Goal: Information Seeking & Learning: Learn about a topic

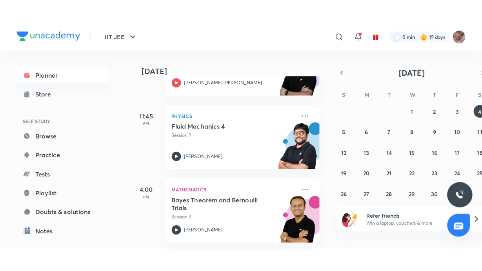
scroll to position [135, 0]
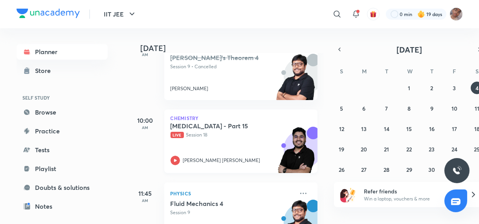
click at [198, 132] on p "Live Session 18" at bounding box center [231, 135] width 123 height 7
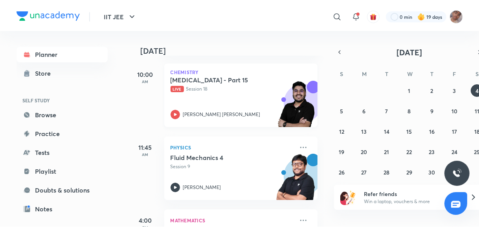
scroll to position [236, 0]
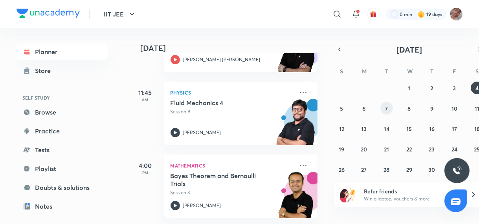
click at [383, 108] on button "7" at bounding box center [386, 108] width 13 height 13
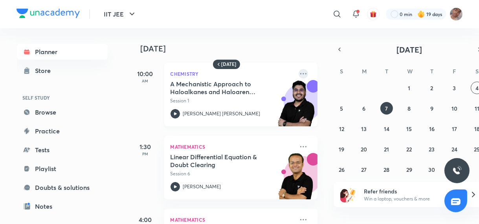
click at [298, 73] on icon at bounding box center [302, 73] width 9 height 9
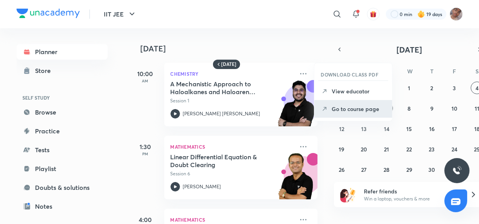
click at [362, 105] on p "Go to course page" at bounding box center [358, 109] width 54 height 8
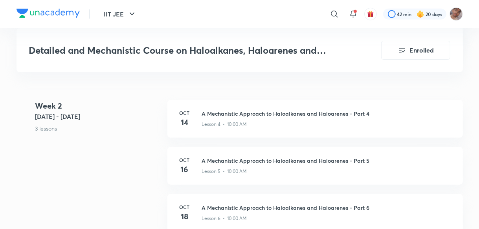
scroll to position [375, 0]
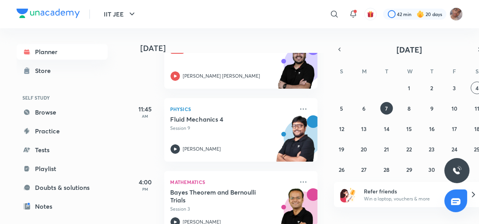
scroll to position [220, 0]
